Goal: Find specific page/section: Find specific page/section

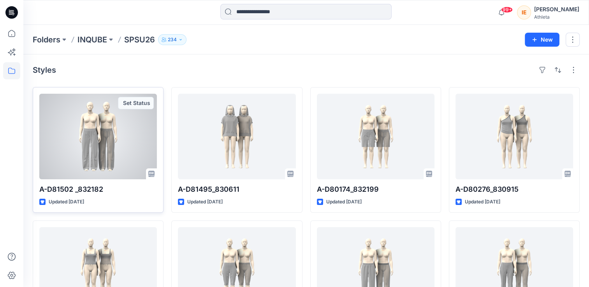
click at [129, 147] on div at bounding box center [98, 137] width 118 height 86
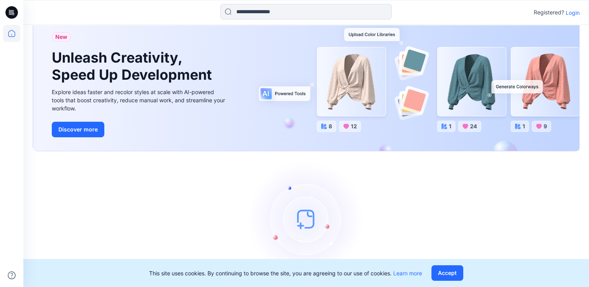
scroll to position [45, 0]
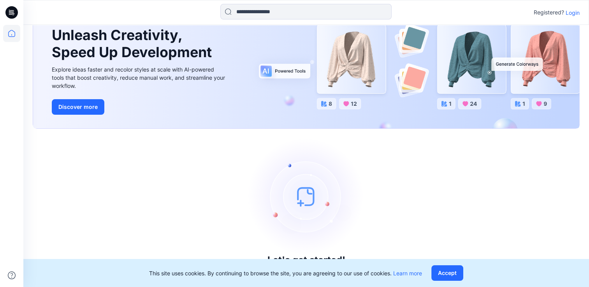
click at [574, 11] on p "Login" at bounding box center [573, 13] width 14 height 8
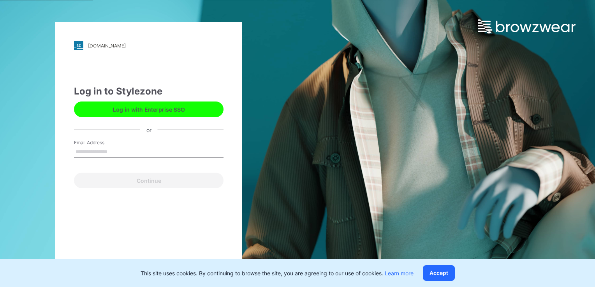
click at [94, 155] on input "Email Address" at bounding box center [148, 152] width 149 height 12
type input "**********"
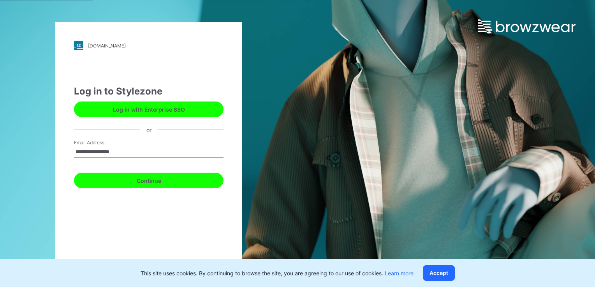
click at [106, 182] on button "Continue" at bounding box center [148, 181] width 149 height 16
click at [152, 181] on button "Continue" at bounding box center [148, 181] width 149 height 16
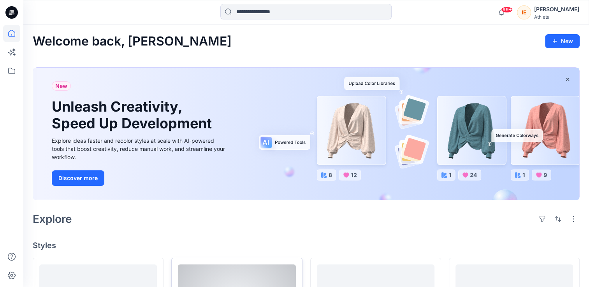
scroll to position [234, 0]
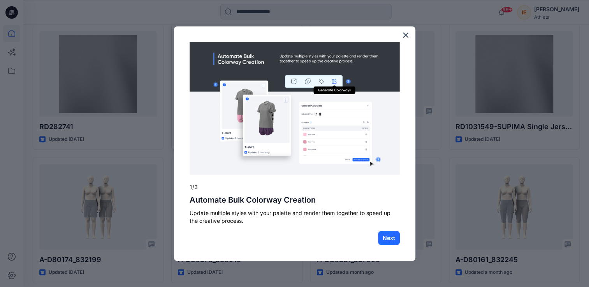
click at [249, 81] on img at bounding box center [295, 109] width 210 height 134
click at [405, 33] on button "×" at bounding box center [405, 35] width 7 height 12
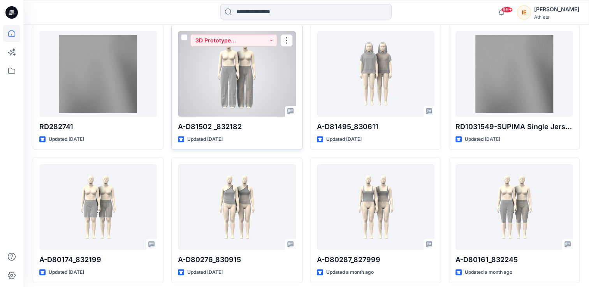
click at [273, 65] on div at bounding box center [237, 74] width 118 height 86
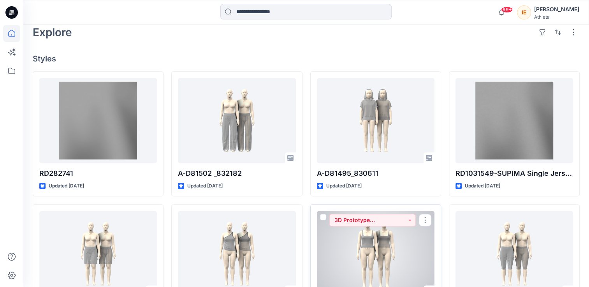
scroll to position [98, 0]
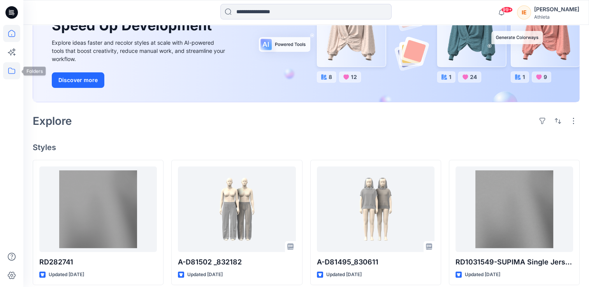
click at [9, 74] on icon at bounding box center [11, 70] width 17 height 17
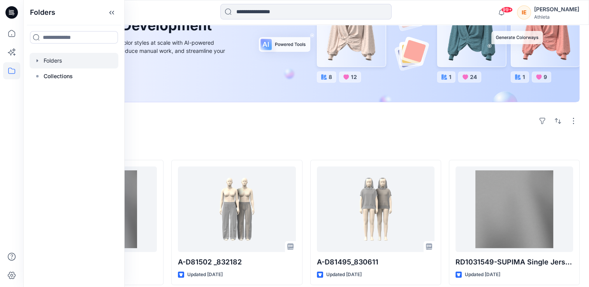
click at [68, 59] on div at bounding box center [74, 61] width 89 height 16
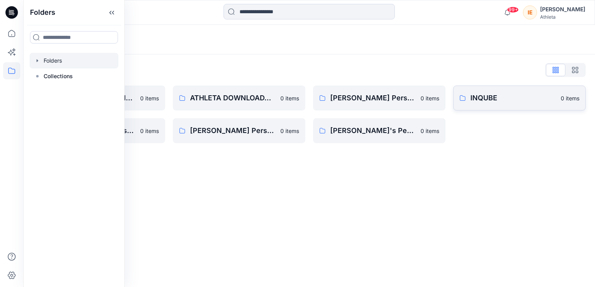
click at [486, 91] on link "INQUBE 0 items" at bounding box center [519, 98] width 132 height 25
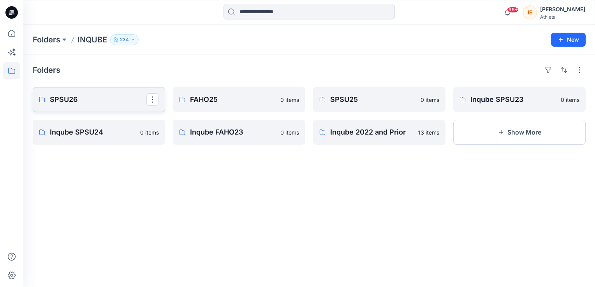
click at [87, 103] on p "SPSU26" at bounding box center [98, 99] width 97 height 11
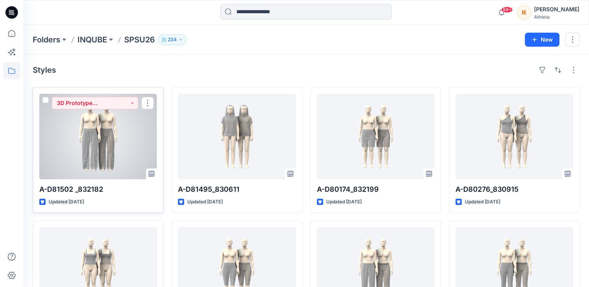
click at [116, 162] on div at bounding box center [98, 137] width 118 height 86
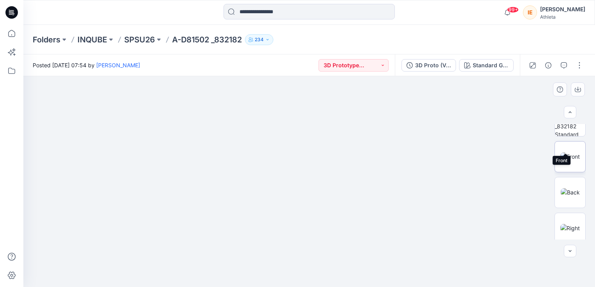
scroll to position [117, 0]
click at [565, 134] on img at bounding box center [569, 130] width 19 height 8
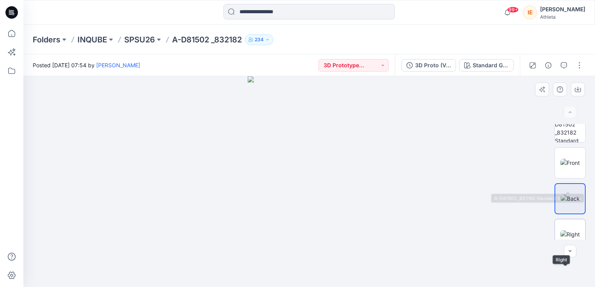
scroll to position [0, 0]
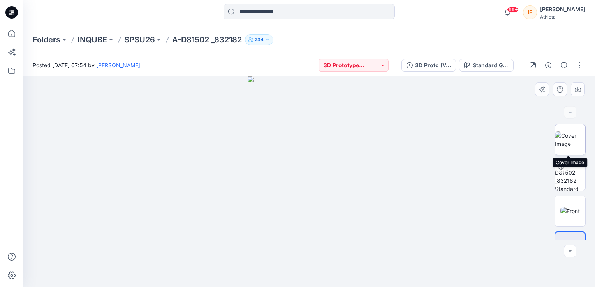
click at [570, 137] on img at bounding box center [570, 140] width 30 height 16
